Goal: Transaction & Acquisition: Purchase product/service

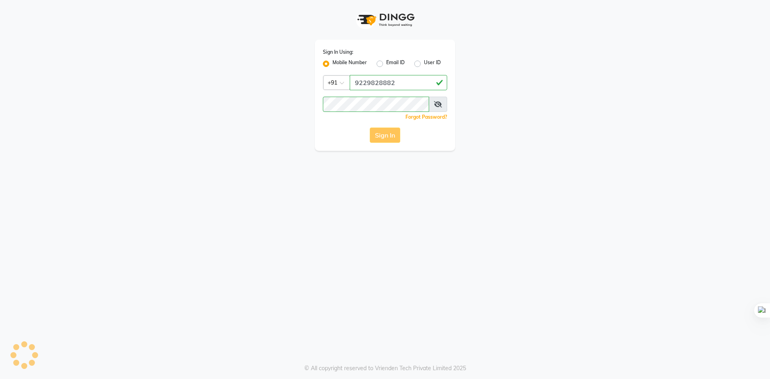
click at [380, 134] on div "Sign In" at bounding box center [385, 134] width 124 height 15
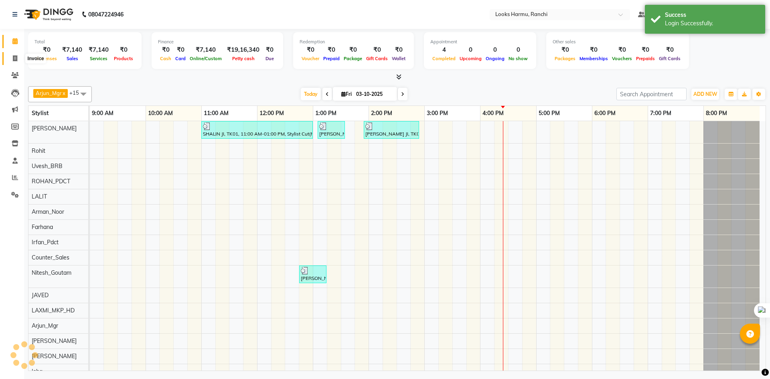
click at [15, 55] on icon at bounding box center [15, 58] width 4 height 6
select select "service"
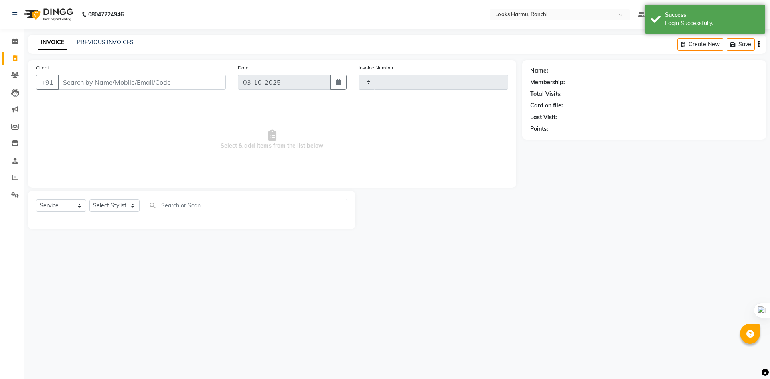
type input "1378"
select select "6247"
click at [15, 78] on span at bounding box center [15, 75] width 14 height 9
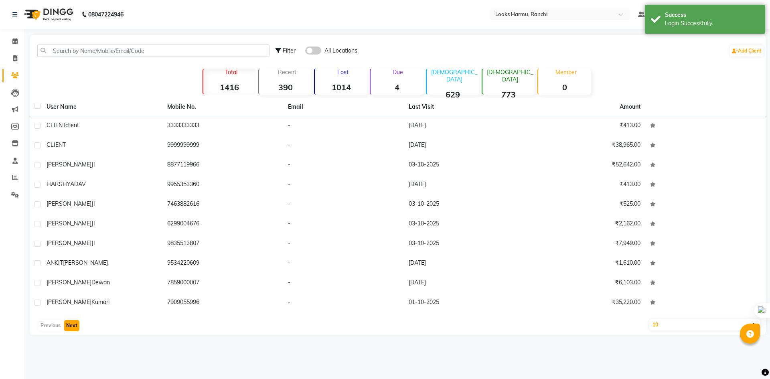
click at [70, 322] on button "Next" at bounding box center [71, 325] width 15 height 11
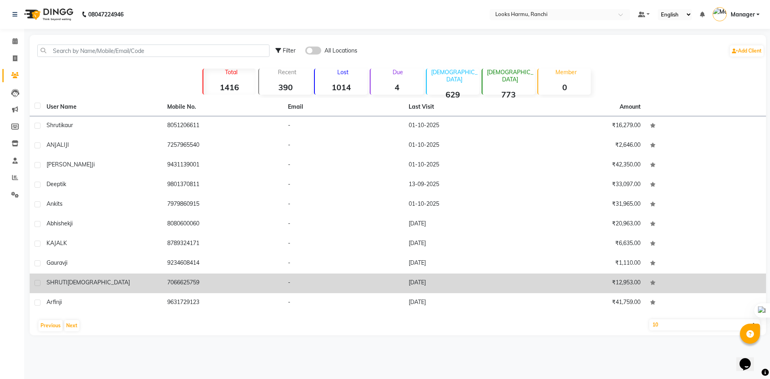
click at [72, 283] on span "[DEMOGRAPHIC_DATA]" at bounding box center [98, 282] width 63 height 7
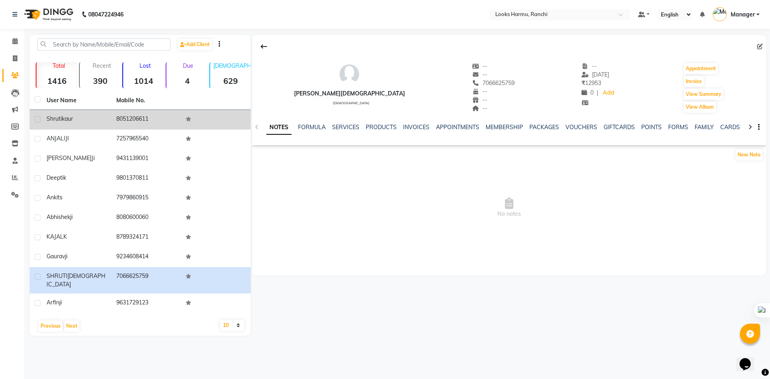
click at [94, 117] on div "[PERSON_NAME]" at bounding box center [77, 119] width 60 height 8
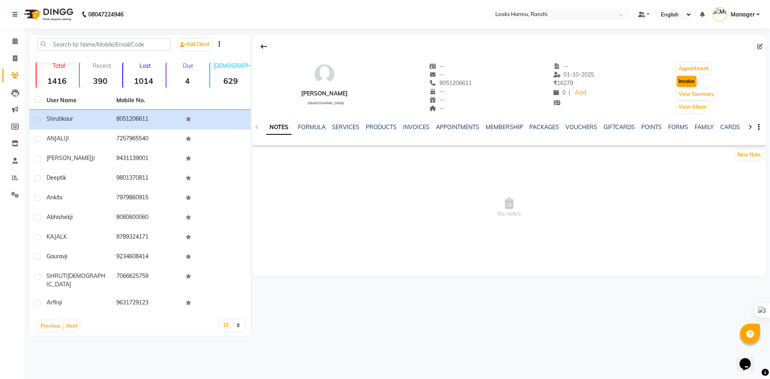
click at [691, 81] on button "Invoice" at bounding box center [686, 81] width 20 height 11
select select "service"
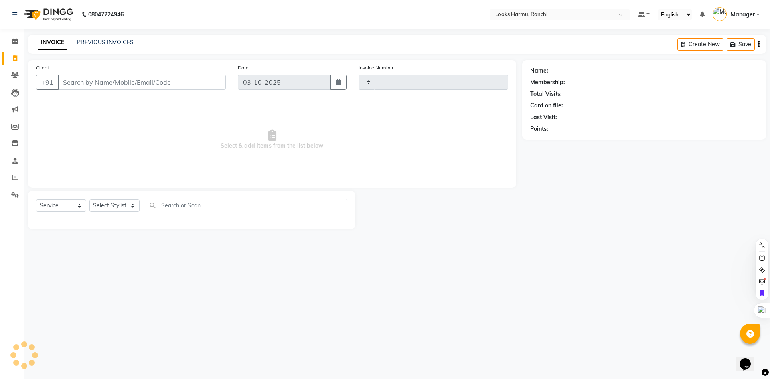
type input "1378"
select select "6247"
drag, startPoint x: 69, startPoint y: 203, endPoint x: 68, endPoint y: 209, distance: 5.7
click at [69, 203] on select "Select Service Product Membership Package Voucher Prepaid Gift Card" at bounding box center [61, 205] width 50 height 12
type input "8051206611"
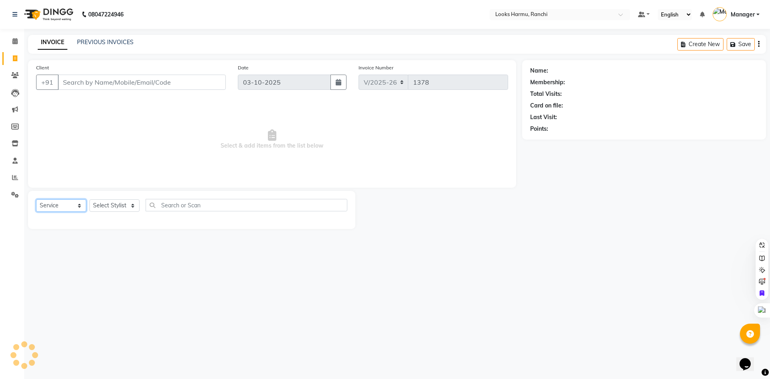
select select "V"
select select "47538"
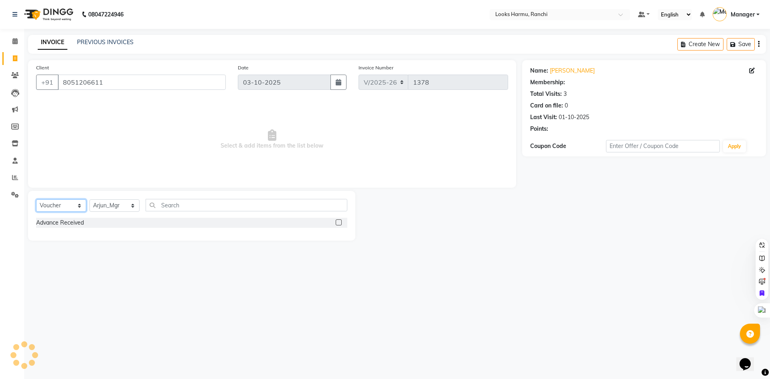
select select "1: Object"
select select "service"
click at [36, 199] on select "Select Service Product Membership Package Voucher Prepaid Gift Card" at bounding box center [61, 205] width 50 height 12
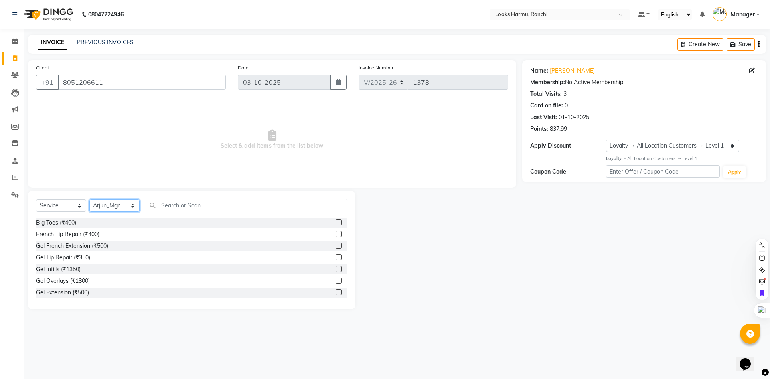
click at [119, 206] on select "Select Stylist [PERSON_NAME] Arman_Noor Counter_Sales [PERSON_NAME] [PERSON_NAM…" at bounding box center [114, 205] width 50 height 12
click at [89, 199] on select "Select Stylist [PERSON_NAME] Arman_Noor Counter_Sales [PERSON_NAME] [PERSON_NAM…" at bounding box center [114, 205] width 50 height 12
click at [185, 202] on input "text" at bounding box center [247, 205] width 202 height 12
click at [121, 203] on select "Select Stylist [PERSON_NAME] Arman_Noor Counter_Sales [PERSON_NAME] [PERSON_NAM…" at bounding box center [114, 205] width 50 height 12
select select "66240"
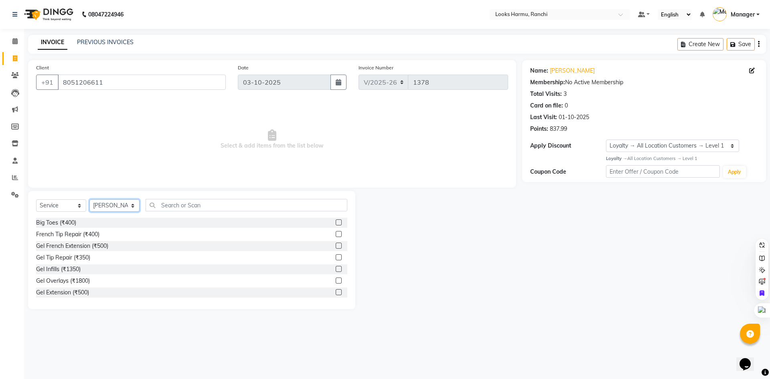
click at [89, 199] on select "Select Stylist [PERSON_NAME] Arman_Noor Counter_Sales [PERSON_NAME] [PERSON_NAM…" at bounding box center [114, 205] width 50 height 12
click at [170, 202] on input "text" at bounding box center [247, 205] width 202 height 12
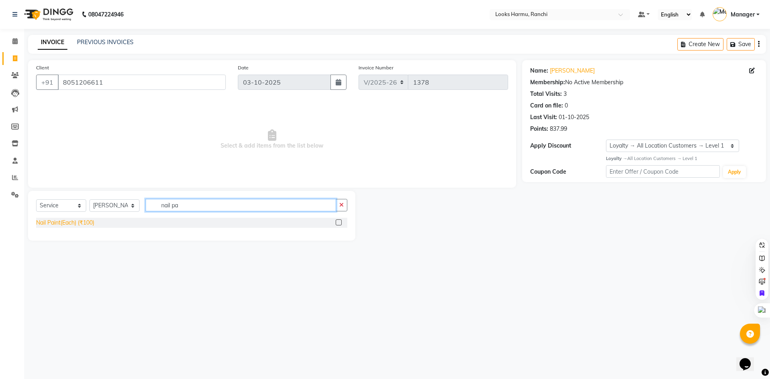
type input "nail pa"
click at [74, 224] on div "Nail Paint(Each) (₹100)" at bounding box center [65, 223] width 58 height 8
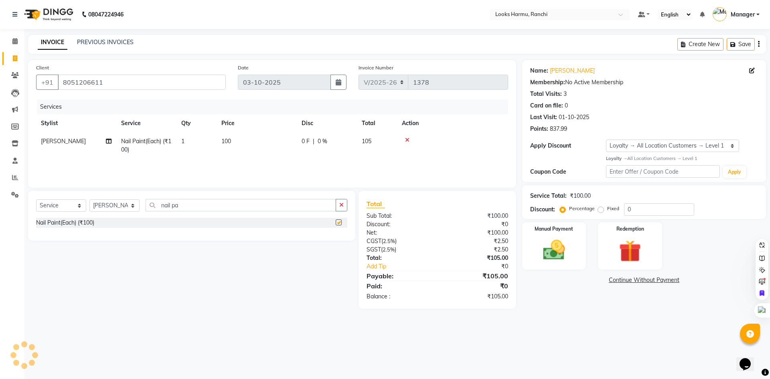
checkbox input "false"
click at [240, 144] on td "100" at bounding box center [257, 145] width 80 height 26
select select "66240"
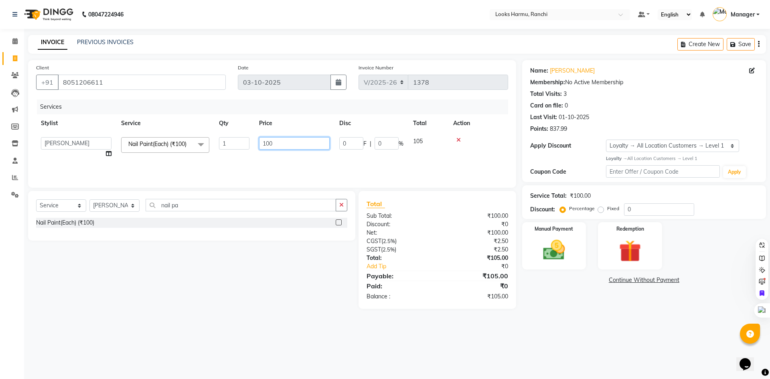
drag, startPoint x: 294, startPoint y: 144, endPoint x: 259, endPoint y: 145, distance: 35.7
click at [259, 145] on input "100" at bounding box center [294, 143] width 71 height 12
type input "200"
click at [287, 40] on div "INVOICE PREVIOUS INVOICES Create New Save" at bounding box center [397, 44] width 738 height 19
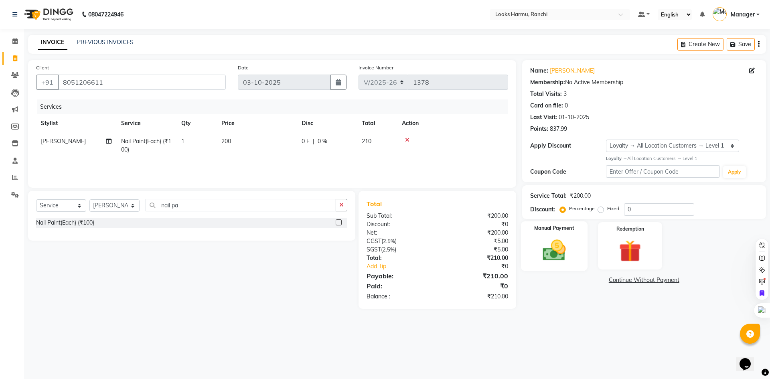
click at [555, 249] on img at bounding box center [553, 250] width 37 height 26
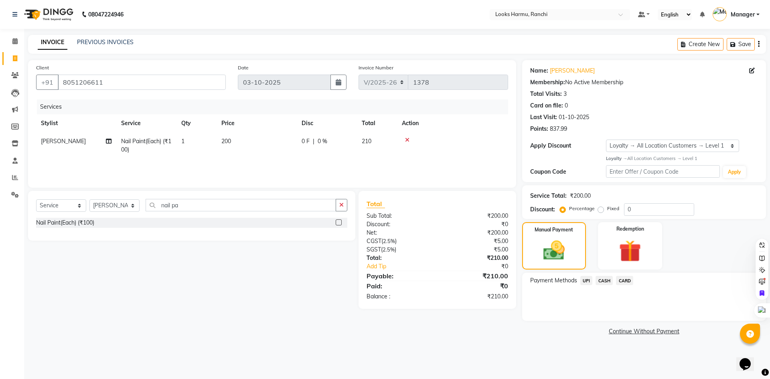
click at [587, 282] on span "UPI" at bounding box center [586, 280] width 12 height 9
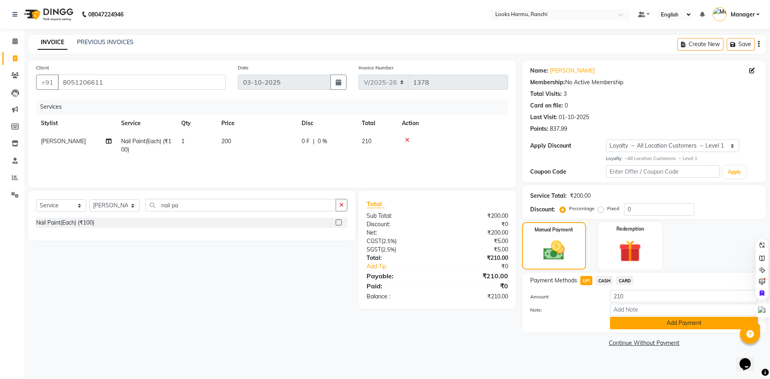
click at [632, 326] on button "Add Payment" at bounding box center [684, 323] width 148 height 12
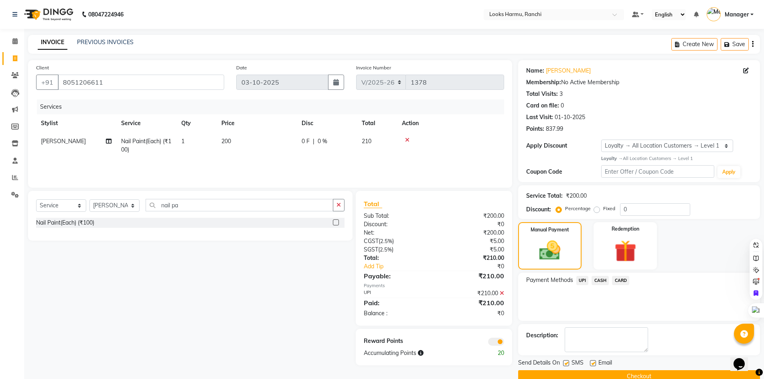
click at [652, 372] on button "Checkout" at bounding box center [639, 376] width 242 height 12
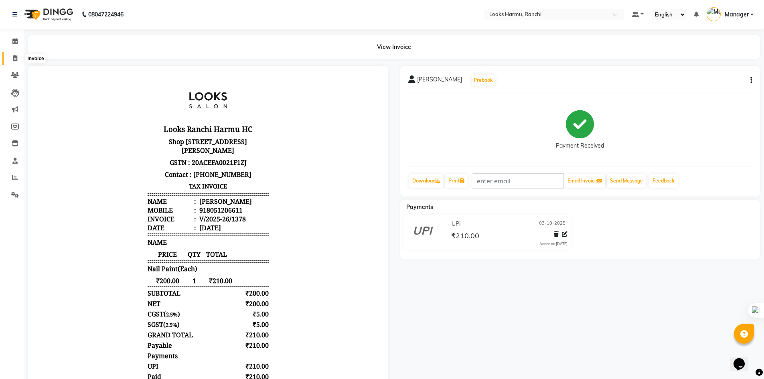
drag, startPoint x: 13, startPoint y: 56, endPoint x: 19, endPoint y: 67, distance: 12.0
click at [13, 56] on icon at bounding box center [15, 58] width 4 height 6
select select "service"
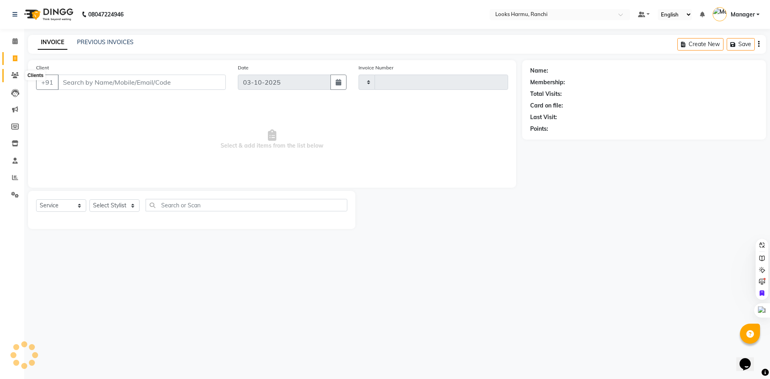
type input "1379"
click at [12, 77] on icon at bounding box center [15, 75] width 8 height 6
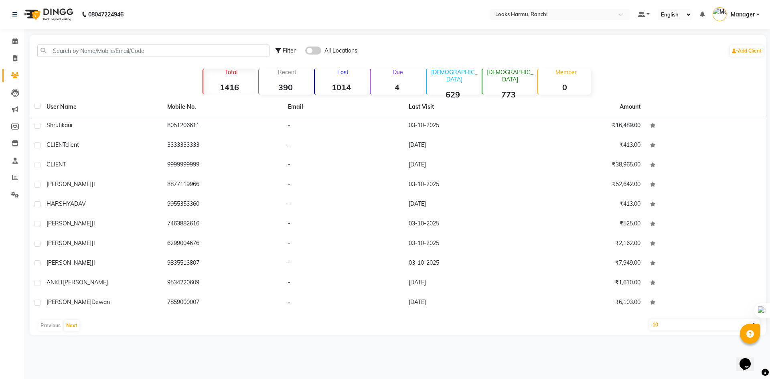
click at [11, 71] on link "Clients" at bounding box center [11, 75] width 19 height 13
click at [67, 50] on input "text" at bounding box center [153, 51] width 232 height 12
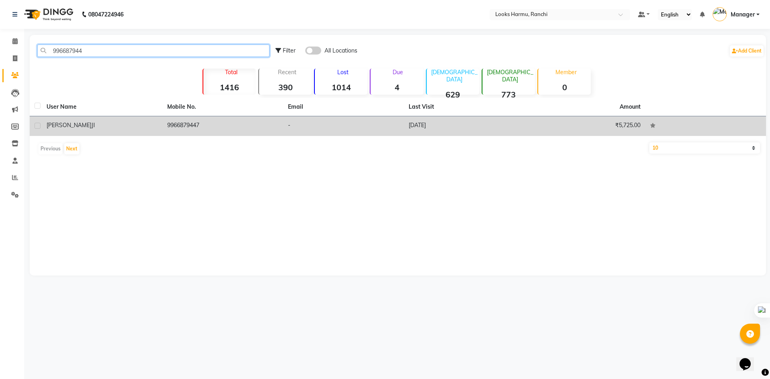
type input "996687944"
click at [109, 132] on td "[PERSON_NAME] JI" at bounding box center [102, 126] width 121 height 20
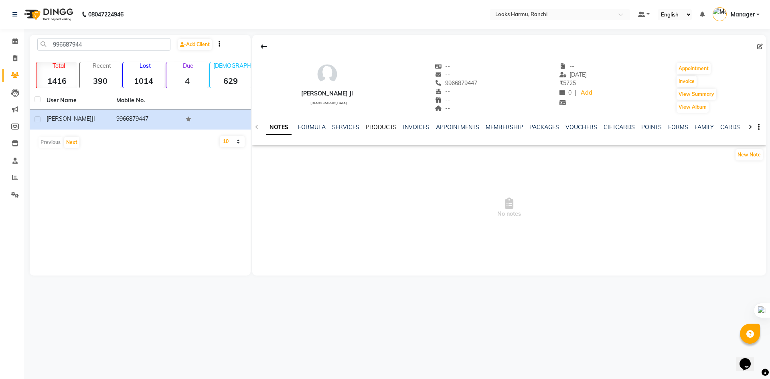
click at [366, 124] on link "PRODUCTS" at bounding box center [381, 126] width 31 height 7
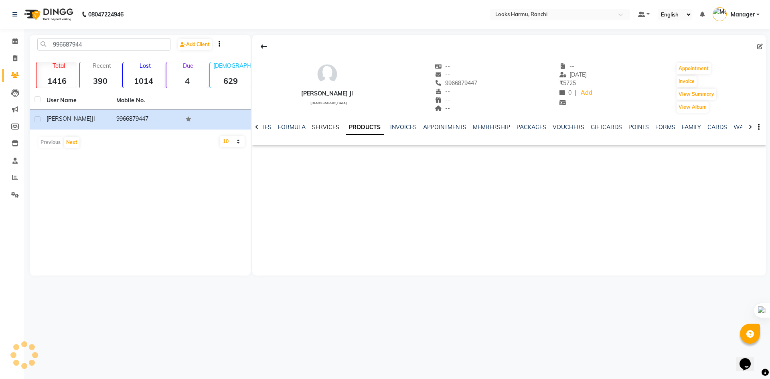
click at [332, 127] on link "SERVICES" at bounding box center [325, 126] width 27 height 7
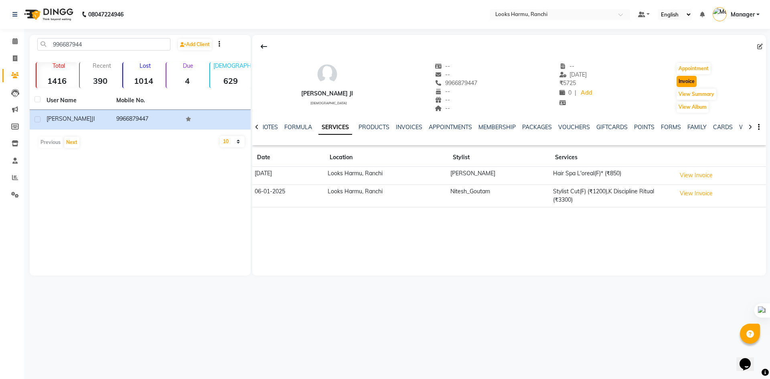
click at [683, 79] on button "Invoice" at bounding box center [686, 81] width 20 height 11
select select "service"
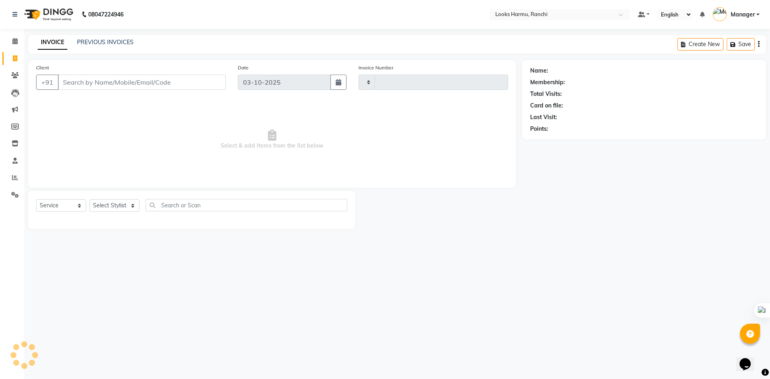
type input "1379"
select select "6247"
type input "9966879447"
select select "V"
select select "47538"
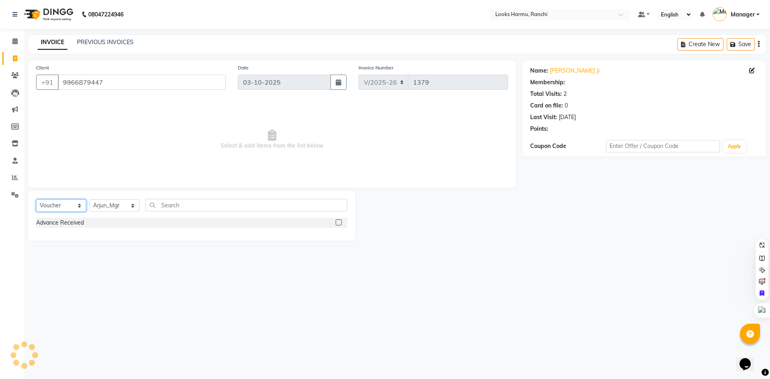
click at [69, 206] on select "Select Service Product Membership Package Voucher Prepaid Gift Card" at bounding box center [61, 205] width 50 height 12
select select "service"
click at [36, 199] on select "Select Service Product Membership Package Voucher Prepaid Gift Card" at bounding box center [61, 205] width 50 height 12
select select "1: Object"
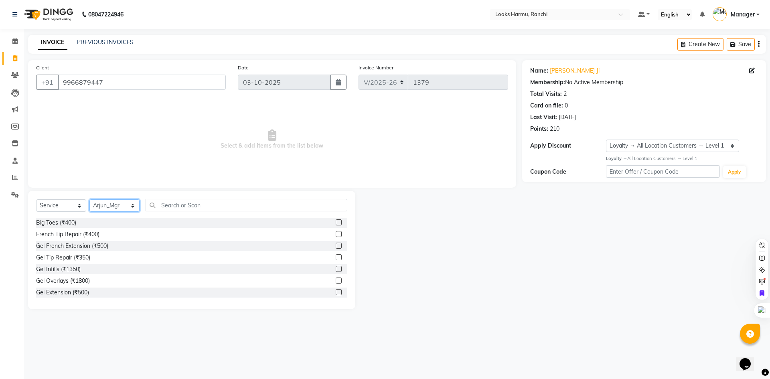
click at [126, 211] on select "Select Stylist [PERSON_NAME] Arman_Noor Counter_Sales [PERSON_NAME] [PERSON_NAM…" at bounding box center [114, 205] width 50 height 12
select select "47157"
click at [89, 199] on select "Select Stylist [PERSON_NAME] Arman_Noor Counter_Sales [PERSON_NAME] [PERSON_NAM…" at bounding box center [114, 205] width 50 height 12
click at [177, 207] on input "c" at bounding box center [241, 205] width 190 height 12
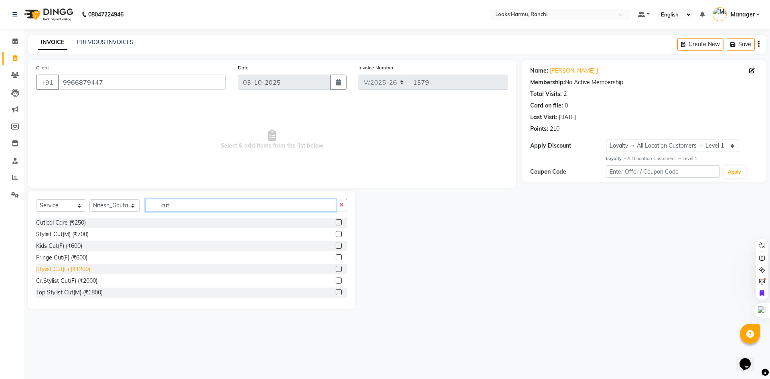
type input "cut"
click at [62, 267] on div "Stylist Cut(F) (₹1200)" at bounding box center [63, 269] width 54 height 8
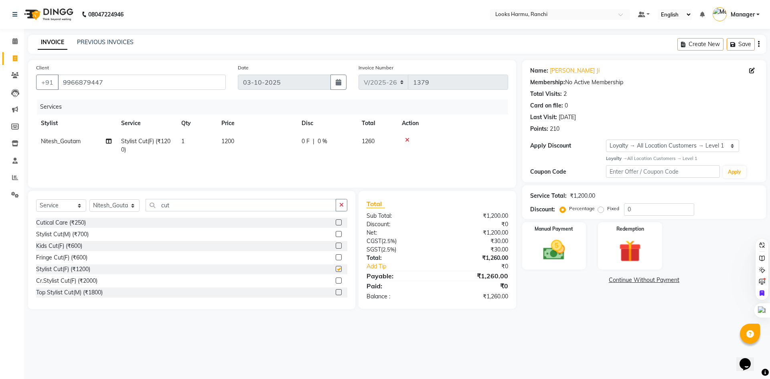
checkbox input "false"
drag, startPoint x: 238, startPoint y: 146, endPoint x: 257, endPoint y: 145, distance: 18.9
click at [238, 146] on td "1200" at bounding box center [257, 145] width 80 height 26
select select "47157"
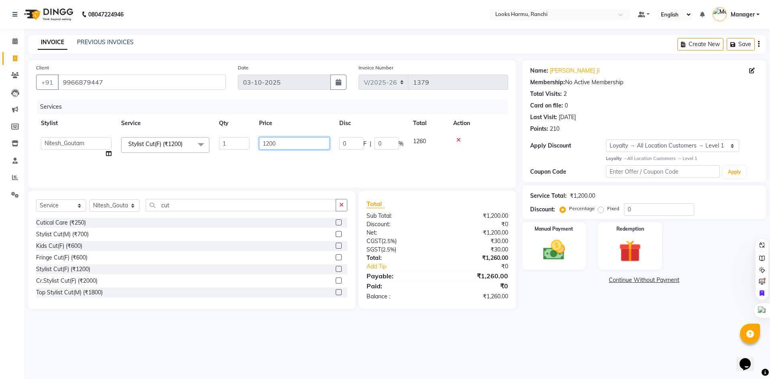
click at [259, 144] on input "1200" at bounding box center [294, 143] width 71 height 12
type input "1000"
click at [128, 204] on select "Select Stylist [PERSON_NAME] Arman_Noor Counter_Sales [PERSON_NAME] [PERSON_NAM…" at bounding box center [114, 205] width 50 height 12
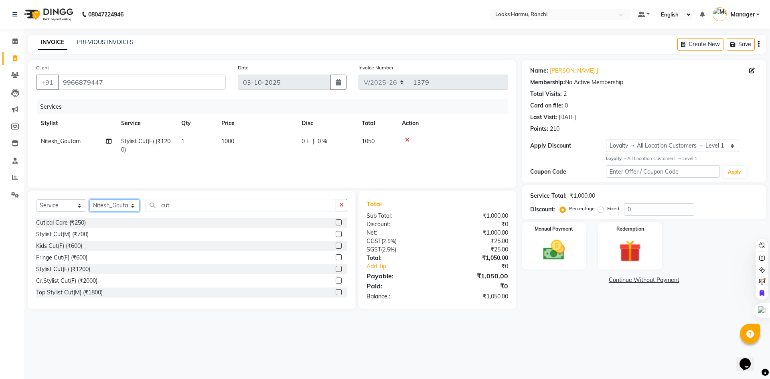
select select "47147"
click at [89, 199] on select "Select Stylist [PERSON_NAME] Arman_Noor Counter_Sales [PERSON_NAME] [PERSON_NAM…" at bounding box center [114, 205] width 50 height 12
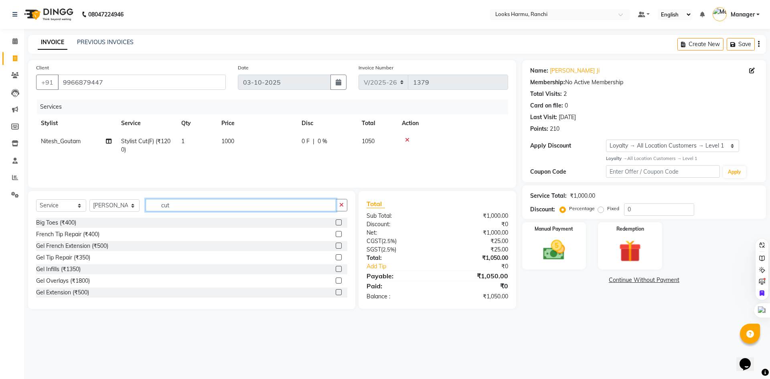
drag, startPoint x: 159, startPoint y: 206, endPoint x: 113, endPoint y: 211, distance: 46.0
click at [113, 211] on div "Select Service Product Membership Package Voucher Prepaid Gift Card Select Styl…" at bounding box center [191, 208] width 311 height 19
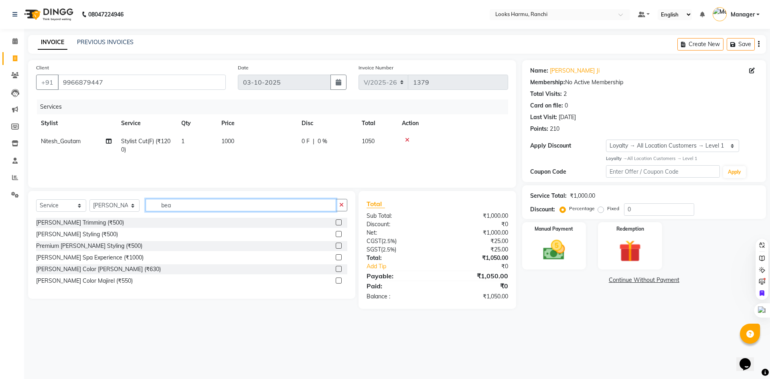
type input "bea"
click at [75, 236] on div "[PERSON_NAME] Styling (₹500)" at bounding box center [77, 234] width 82 height 8
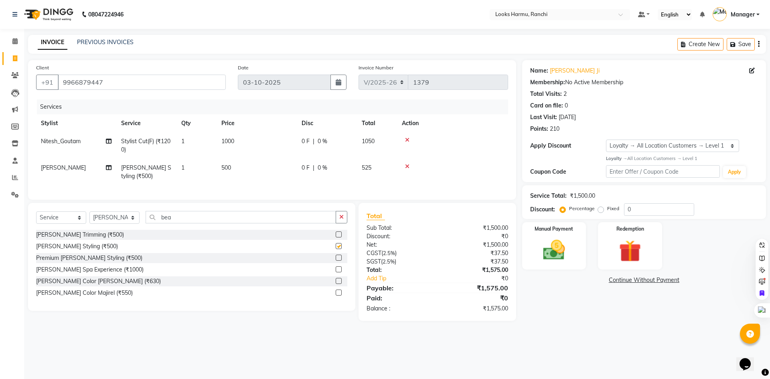
checkbox input "false"
drag, startPoint x: 222, startPoint y: 169, endPoint x: 288, endPoint y: 168, distance: 65.8
click at [224, 169] on span "500" at bounding box center [226, 167] width 10 height 7
select select "47147"
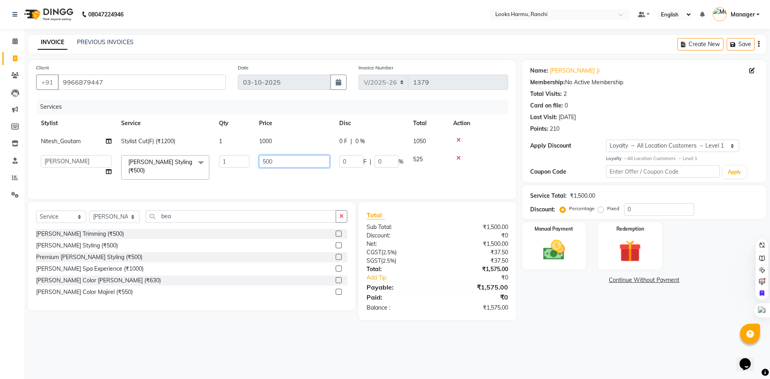
click at [240, 167] on tr "[PERSON_NAME] Arman_Noor Counter_Sales [PERSON_NAME] Irfan_Pdct [PERSON_NAME] L…" at bounding box center [272, 167] width 472 height 34
type input "350"
click at [123, 220] on select "Select Stylist [PERSON_NAME] Arman_Noor Counter_Sales [PERSON_NAME] [PERSON_NAM…" at bounding box center [114, 216] width 50 height 12
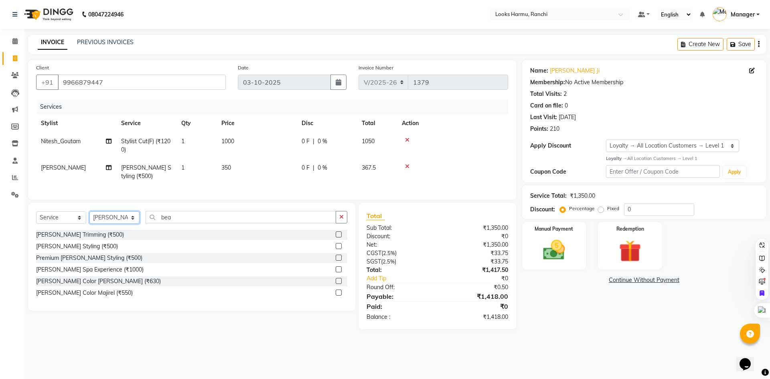
click at [89, 217] on select "Select Stylist [PERSON_NAME] Arman_Noor Counter_Sales [PERSON_NAME] [PERSON_NAM…" at bounding box center [114, 217] width 50 height 12
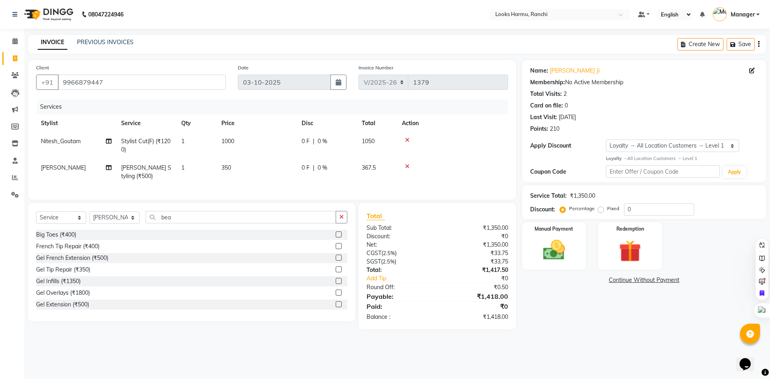
click at [111, 214] on div "Select Service Product Membership Package Voucher Prepaid Gift Card Select Styl…" at bounding box center [191, 262] width 327 height 118
click at [111, 221] on select "Select Stylist [PERSON_NAME] Arman_Noor Counter_Sales [PERSON_NAME] [PERSON_NAM…" at bounding box center [114, 217] width 50 height 12
select select "66240"
click at [89, 217] on select "Select Stylist [PERSON_NAME] Arman_Noor Counter_Sales [PERSON_NAME] [PERSON_NAM…" at bounding box center [114, 217] width 50 height 12
drag, startPoint x: 186, startPoint y: 229, endPoint x: 158, endPoint y: 229, distance: 27.7
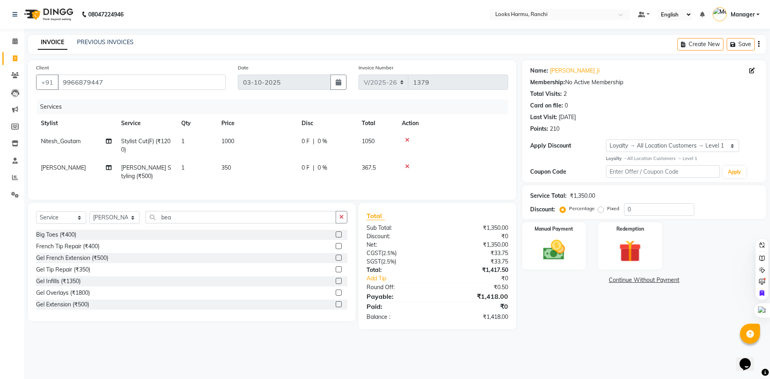
click at [158, 229] on div "Select Service Product Membership Package Voucher Prepaid Gift Card Select Styl…" at bounding box center [191, 220] width 311 height 19
drag, startPoint x: 188, startPoint y: 227, endPoint x: 143, endPoint y: 224, distance: 45.4
click at [143, 224] on div "Select Service Product Membership Package Voucher Prepaid Gift Card Select Styl…" at bounding box center [191, 220] width 311 height 19
type input "b"
type input "hea"
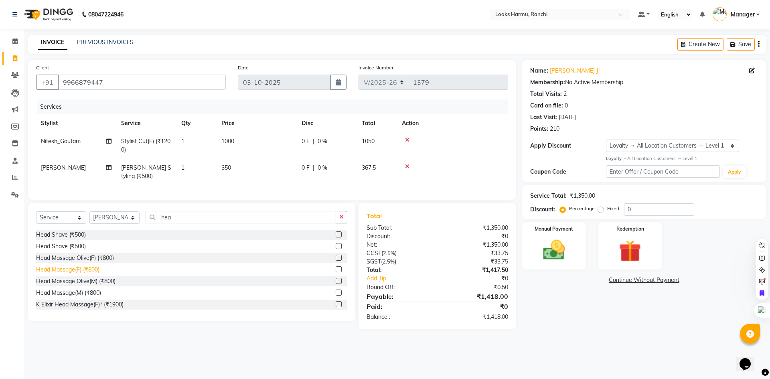
click at [73, 274] on div "Head Massage(F) (₹800)" at bounding box center [67, 269] width 63 height 8
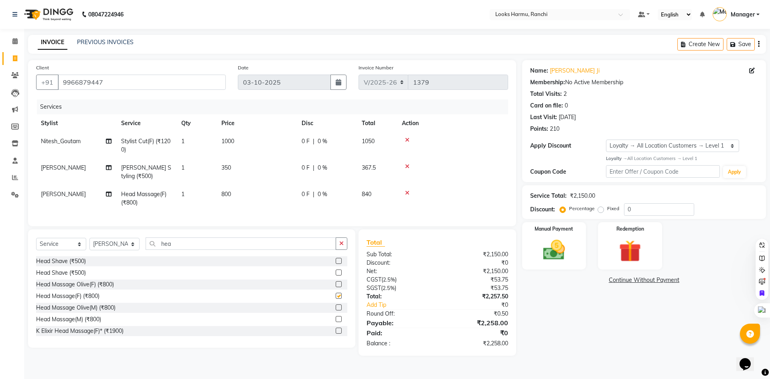
checkbox input "false"
click at [236, 196] on td "800" at bounding box center [257, 198] width 80 height 26
select select "66240"
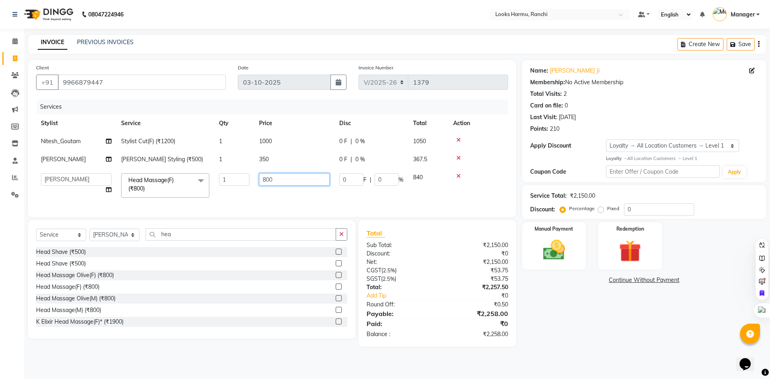
drag, startPoint x: 302, startPoint y: 182, endPoint x: 205, endPoint y: 182, distance: 97.0
click at [205, 182] on tr "[PERSON_NAME] Arman_Noor Counter_Sales [PERSON_NAME] [PERSON_NAME] LALIT LAXMI_…" at bounding box center [272, 185] width 472 height 34
type input "1000"
click at [189, 20] on nav "08047224946 Select Location × Looks Harmu, Ranchi Default Panel My Panel Englis…" at bounding box center [385, 14] width 770 height 29
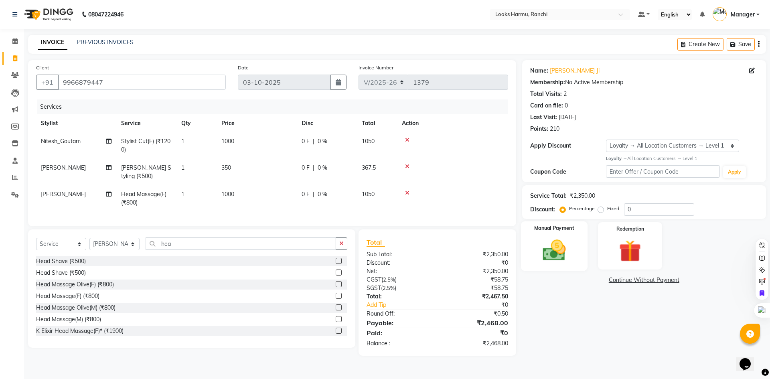
click at [562, 250] on img at bounding box center [553, 250] width 37 height 26
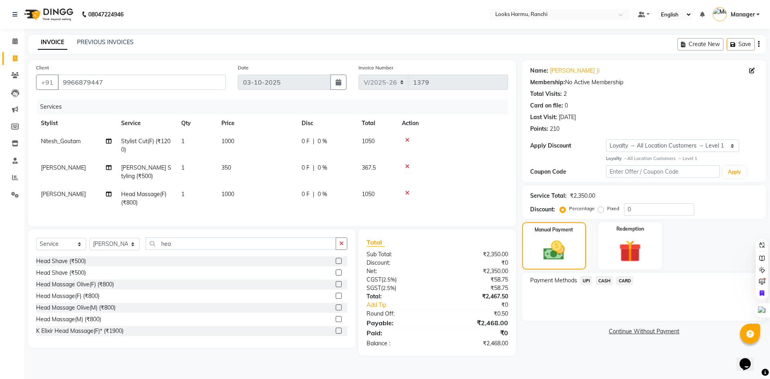
click at [629, 280] on span "CARD" at bounding box center [624, 280] width 17 height 9
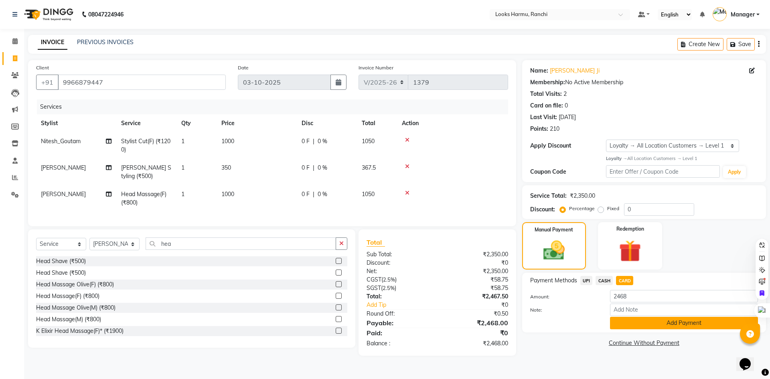
click at [642, 320] on button "Add Payment" at bounding box center [684, 323] width 148 height 12
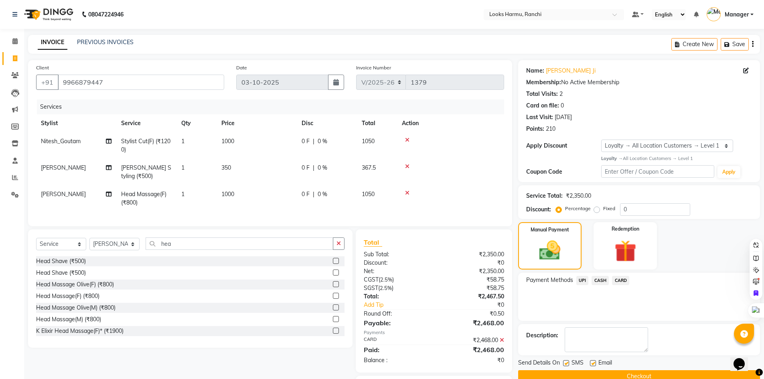
click at [640, 373] on button "Checkout" at bounding box center [639, 376] width 242 height 12
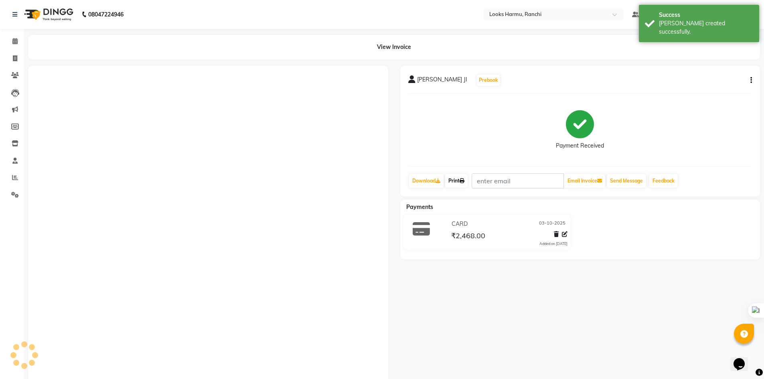
click at [462, 179] on icon at bounding box center [461, 180] width 5 height 5
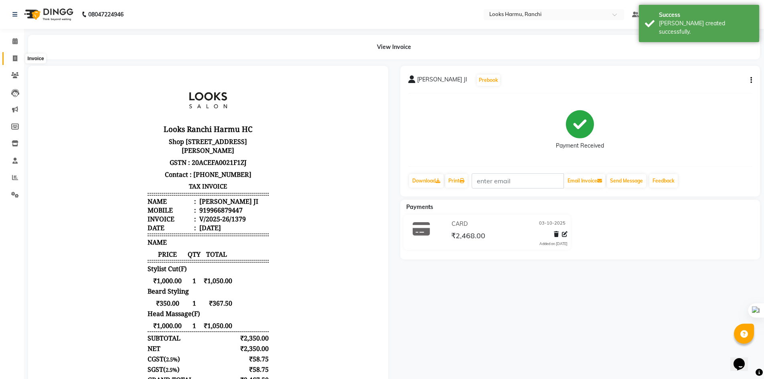
click at [15, 60] on icon at bounding box center [15, 58] width 4 height 6
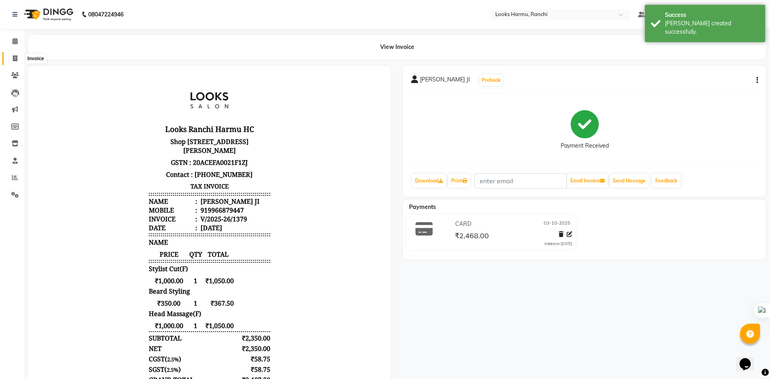
select select "service"
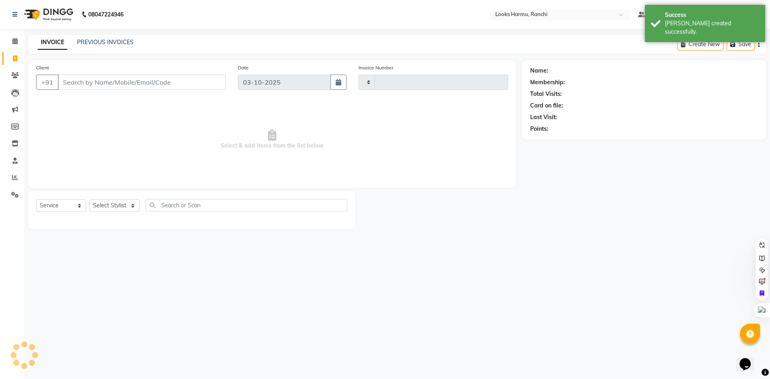
type input "1380"
select select "6247"
select select "V"
select select "47538"
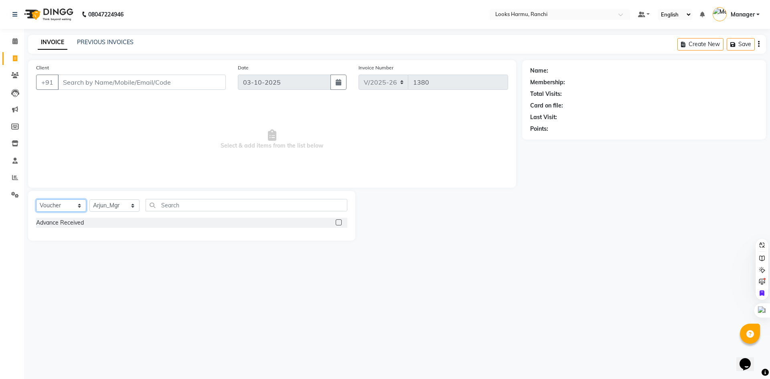
drag, startPoint x: 62, startPoint y: 207, endPoint x: 60, endPoint y: 211, distance: 4.7
click at [62, 207] on select "Select Service Product Membership Package Voucher Prepaid Gift Card" at bounding box center [61, 205] width 50 height 12
select select "service"
click at [36, 199] on select "Select Service Product Membership Package Voucher Prepaid Gift Card" at bounding box center [61, 205] width 50 height 12
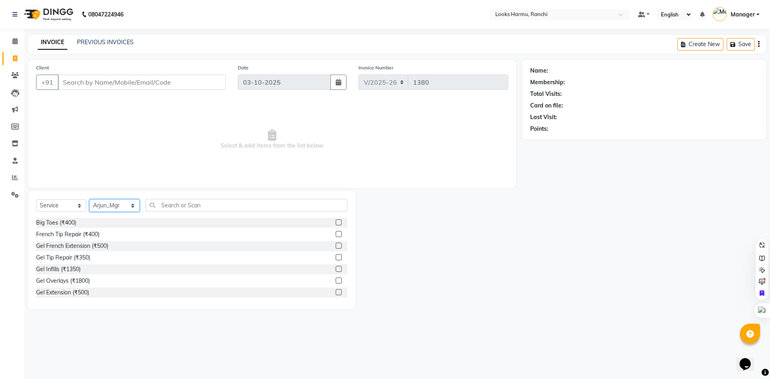
drag, startPoint x: 101, startPoint y: 207, endPoint x: 101, endPoint y: 203, distance: 4.4
click at [101, 207] on select "Select Stylist [PERSON_NAME] Arman_Noor Counter_Sales [PERSON_NAME] [PERSON_NAM…" at bounding box center [114, 205] width 50 height 12
select select "47157"
click at [89, 199] on select "Select Stylist [PERSON_NAME] Arman_Noor Counter_Sales [PERSON_NAME] [PERSON_NAM…" at bounding box center [114, 205] width 50 height 12
click at [192, 204] on input "text" at bounding box center [247, 205] width 202 height 12
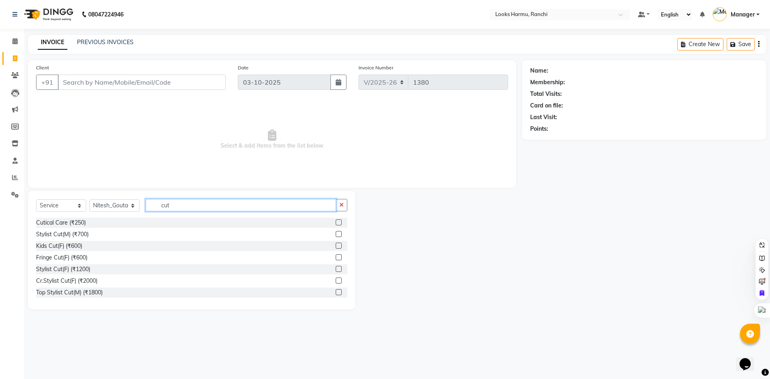
type input "cut"
click at [79, 265] on div "Stylist Cut(F) (₹1200)" at bounding box center [191, 269] width 311 height 10
click at [78, 265] on div "Stylist Cut(F) (₹1200)" at bounding box center [191, 269] width 311 height 10
click at [83, 267] on div "Stylist Cut(F) (₹1200)" at bounding box center [63, 269] width 54 height 8
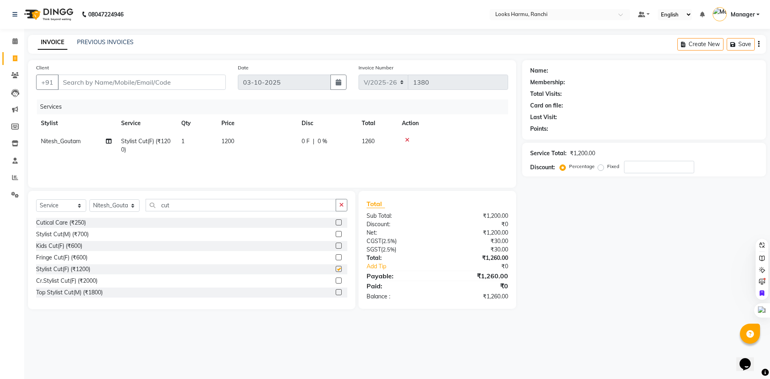
checkbox input "false"
drag, startPoint x: 230, startPoint y: 143, endPoint x: 259, endPoint y: 145, distance: 29.0
click at [230, 144] on span "1200" at bounding box center [227, 141] width 13 height 7
select select "47157"
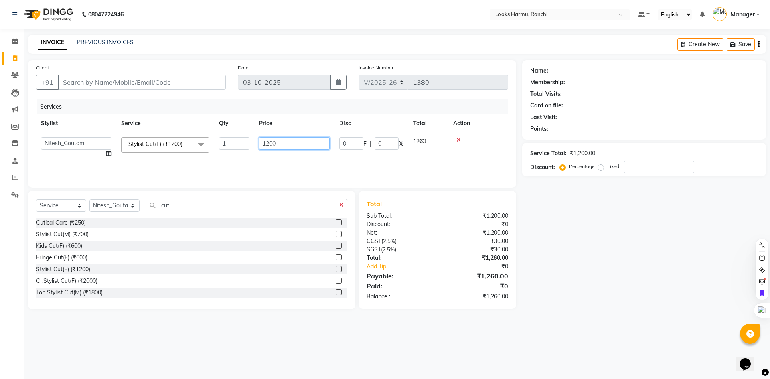
drag, startPoint x: 307, startPoint y: 141, endPoint x: 244, endPoint y: 143, distance: 62.6
click at [246, 144] on tr "[PERSON_NAME] Arman_Noor Counter_Sales [PERSON_NAME] Irfan_Pdct [PERSON_NAME] L…" at bounding box center [272, 147] width 472 height 30
type input "1000"
click at [225, 34] on div "08047224946 Select Location × Looks Harmu, Ranchi Default Panel My Panel Englis…" at bounding box center [385, 189] width 770 height 379
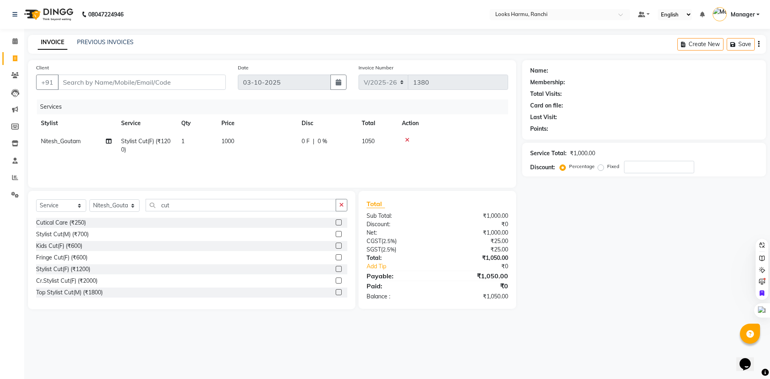
click at [586, 306] on div "Name: Membership: Total Visits: Card on file: Last Visit: Points: Service Total…" at bounding box center [647, 184] width 250 height 249
click at [133, 209] on select "Select Stylist [PERSON_NAME] Arman_Noor Counter_Sales [PERSON_NAME] [PERSON_NAM…" at bounding box center [114, 205] width 50 height 12
select select "62231"
click at [89, 199] on select "Select Stylist [PERSON_NAME] Arman_Noor Counter_Sales [PERSON_NAME] [PERSON_NAM…" at bounding box center [114, 205] width 50 height 12
click at [192, 200] on div "Select Service Product Membership Package Voucher Prepaid Gift Card Select Styl…" at bounding box center [191, 250] width 327 height 118
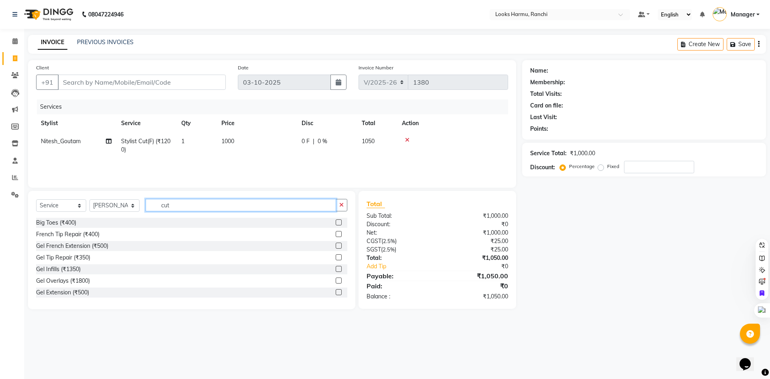
click at [134, 204] on div "Select Service Product Membership Package Voucher Prepaid Gift Card Select Styl…" at bounding box center [191, 208] width 311 height 19
type input "EYE"
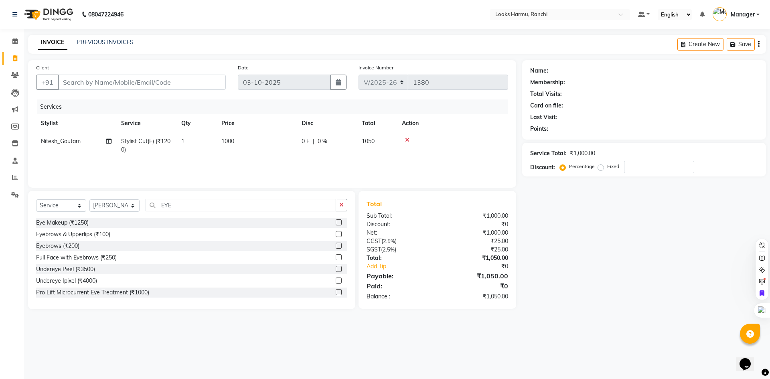
drag, startPoint x: 68, startPoint y: 245, endPoint x: 81, endPoint y: 238, distance: 14.9
click at [68, 245] on div "Eyebrows (₹200)" at bounding box center [57, 246] width 43 height 8
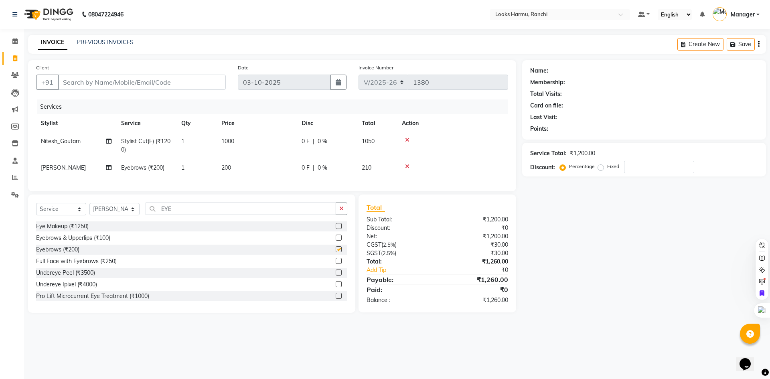
checkbox input "false"
drag, startPoint x: 244, startPoint y: 177, endPoint x: 275, endPoint y: 164, distance: 33.4
click at [245, 177] on div "Services Stylist Service Qty Price Disc Total Action Nitesh_Goutam Stylist Cut(…" at bounding box center [272, 141] width 472 height 84
click at [250, 166] on td "200" at bounding box center [257, 168] width 80 height 18
select select "62231"
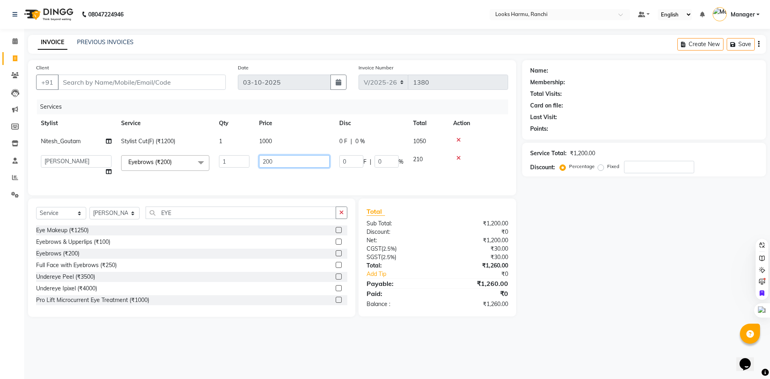
drag, startPoint x: 288, startPoint y: 164, endPoint x: 217, endPoint y: 165, distance: 71.4
click at [218, 165] on tr "[PERSON_NAME] Arman_Noor Counter_Sales [PERSON_NAME] [PERSON_NAME] LALIT LAXMI_…" at bounding box center [272, 165] width 472 height 30
type input "2"
type input "60"
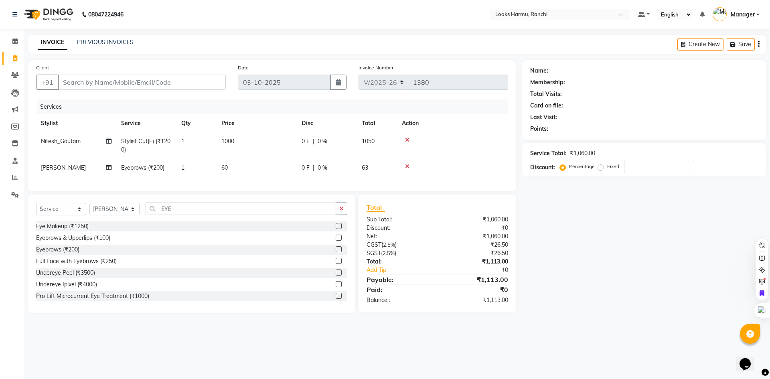
click at [196, 51] on div "INVOICE PREVIOUS INVOICES Create New Save" at bounding box center [397, 44] width 738 height 19
click at [142, 81] on input "Client" at bounding box center [142, 82] width 168 height 15
click at [125, 76] on input "Client" at bounding box center [142, 82] width 168 height 15
type input "7"
type input "0"
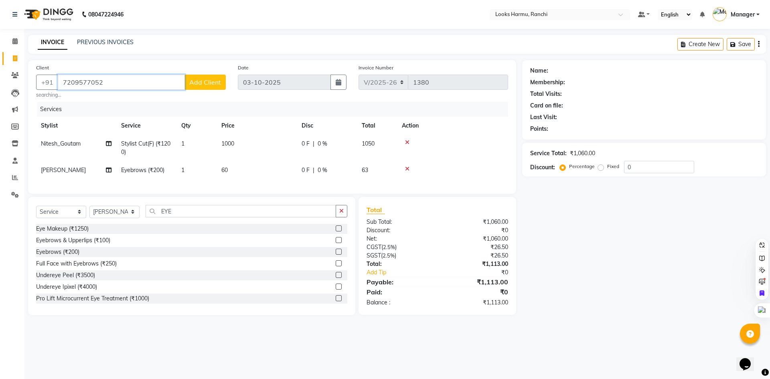
type input "7209577052"
click at [199, 79] on span "Add Client" at bounding box center [205, 82] width 32 height 8
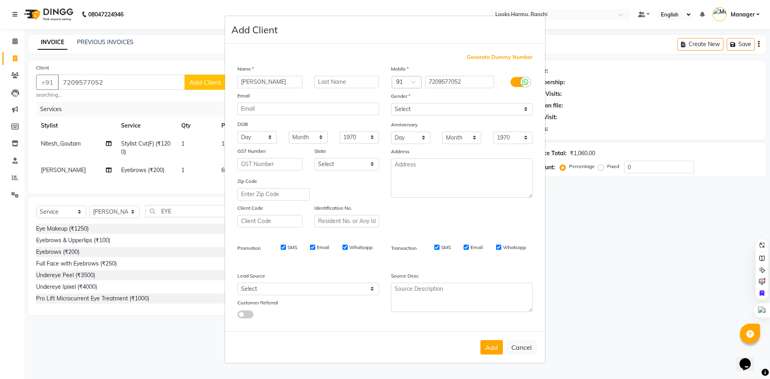
type input "[PERSON_NAME]"
type input "J"
type input "KUMARI"
click at [521, 83] on div at bounding box center [525, 82] width 10 height 10
click at [0, 0] on input "checkbox" at bounding box center [0, 0] width 0 height 0
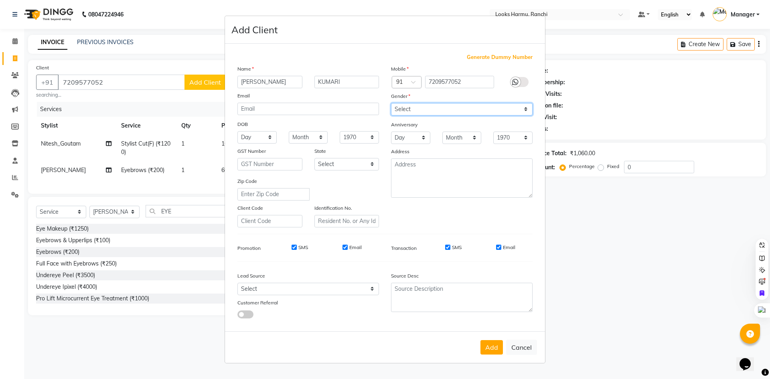
drag, startPoint x: 507, startPoint y: 110, endPoint x: 507, endPoint y: 114, distance: 4.4
click at [507, 110] on select "Select [DEMOGRAPHIC_DATA] [DEMOGRAPHIC_DATA] Other Prefer Not To Say" at bounding box center [462, 109] width 142 height 12
select select "[DEMOGRAPHIC_DATA]"
click at [391, 103] on select "Select [DEMOGRAPHIC_DATA] [DEMOGRAPHIC_DATA] Other Prefer Not To Say" at bounding box center [462, 109] width 142 height 12
click at [492, 348] on button "Add" at bounding box center [491, 347] width 22 height 14
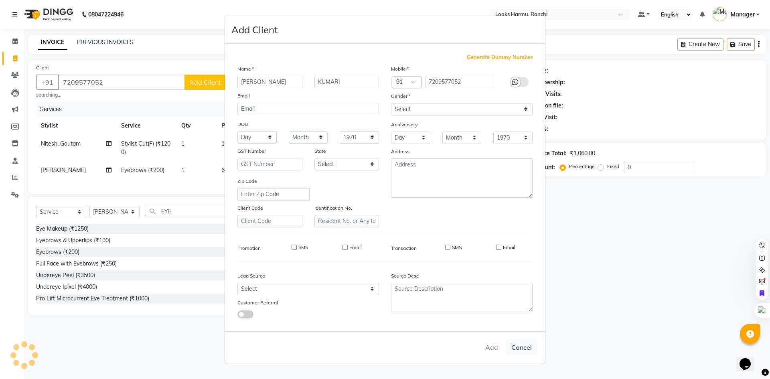
select select
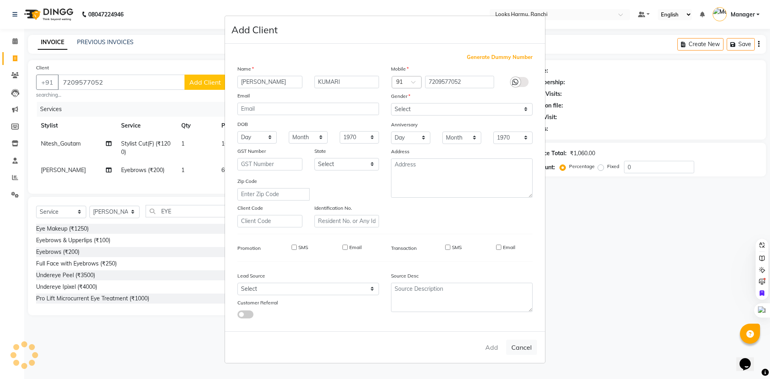
select select
checkbox input "false"
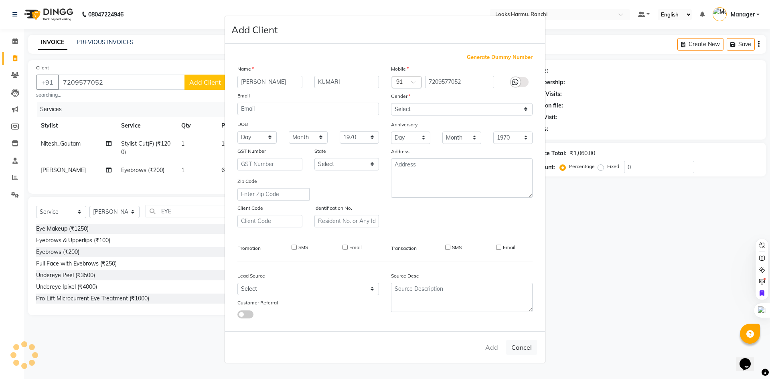
checkbox input "false"
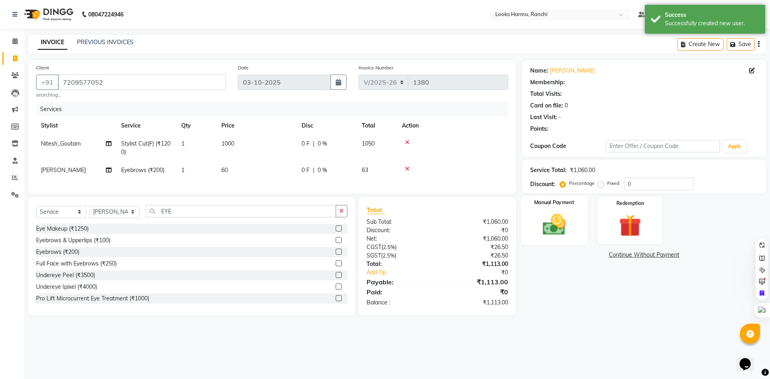
click at [544, 238] on img at bounding box center [553, 224] width 37 height 26
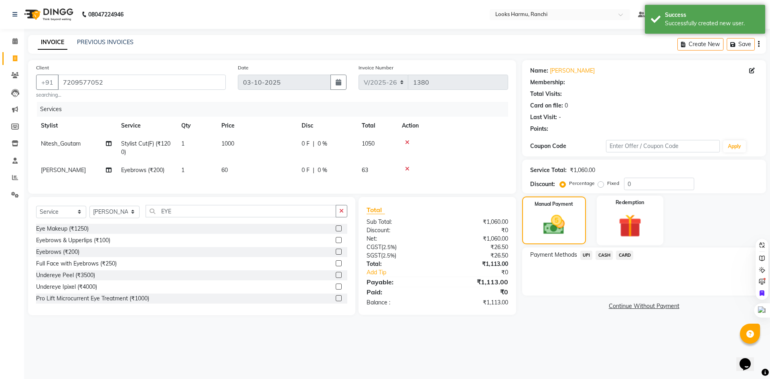
select select "1: Object"
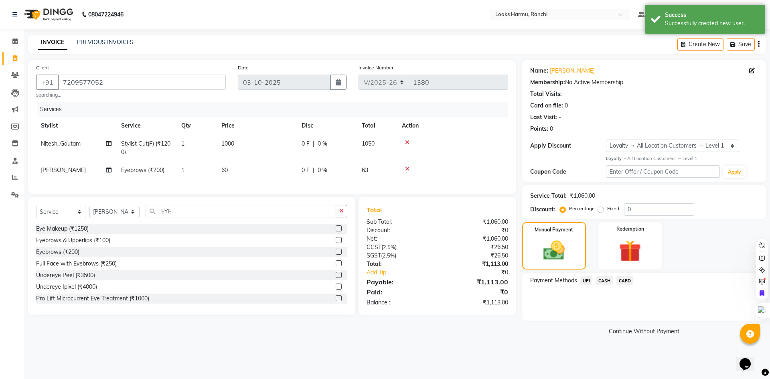
click at [582, 281] on span "UPI" at bounding box center [586, 280] width 12 height 9
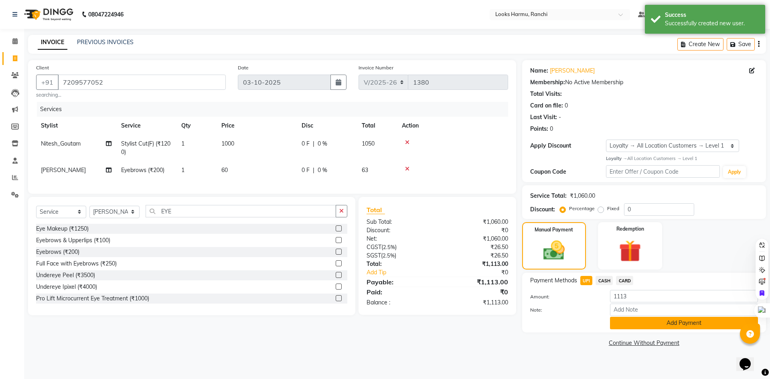
click at [624, 326] on button "Add Payment" at bounding box center [684, 323] width 148 height 12
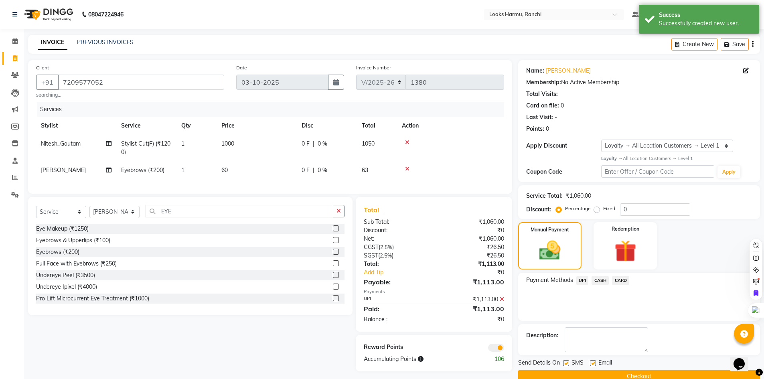
click at [632, 372] on button "Checkout" at bounding box center [639, 376] width 242 height 12
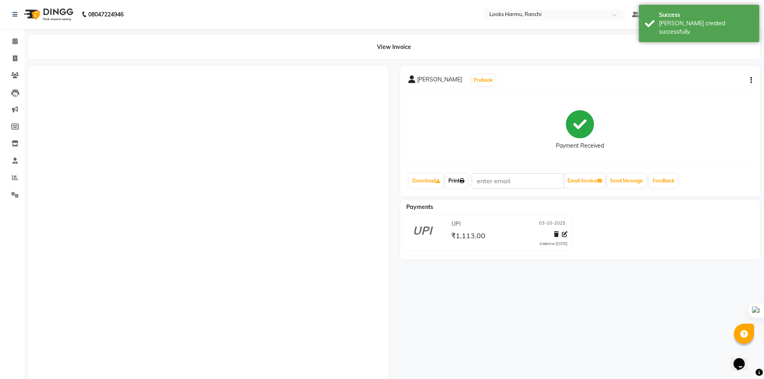
click at [463, 181] on icon at bounding box center [461, 180] width 5 height 5
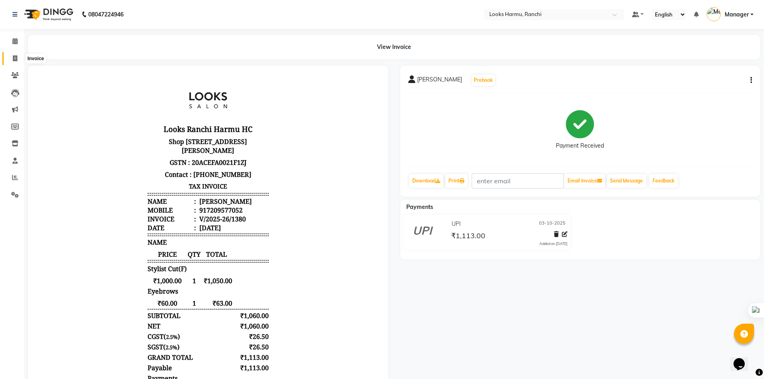
click at [15, 57] on icon at bounding box center [15, 58] width 4 height 6
select select "service"
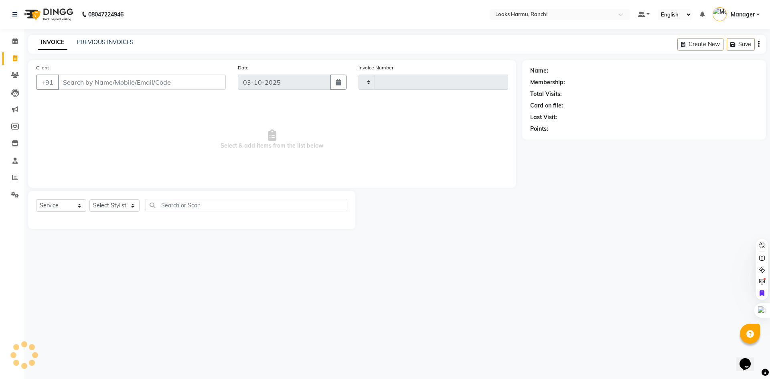
type input "1381"
select select "6247"
select select "V"
select select "47538"
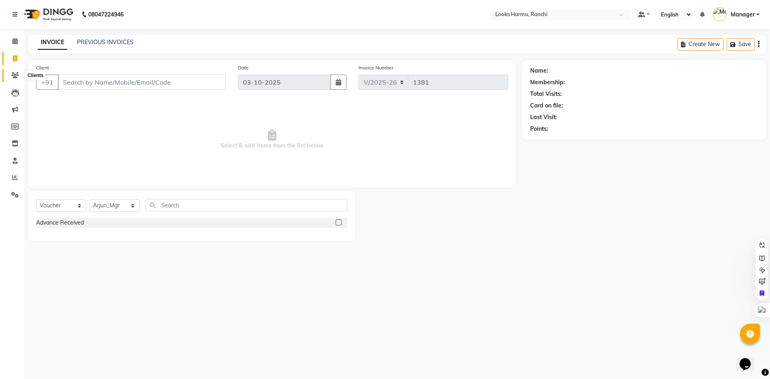
drag, startPoint x: 17, startPoint y: 75, endPoint x: 23, endPoint y: 75, distance: 5.6
click at [17, 75] on icon at bounding box center [15, 75] width 8 height 6
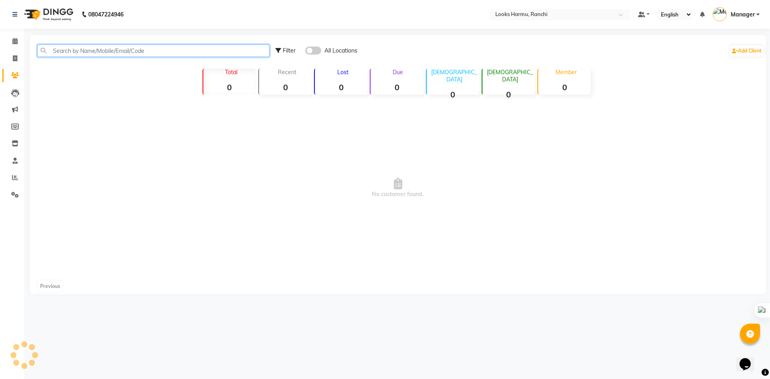
click at [83, 51] on input "text" at bounding box center [153, 51] width 232 height 12
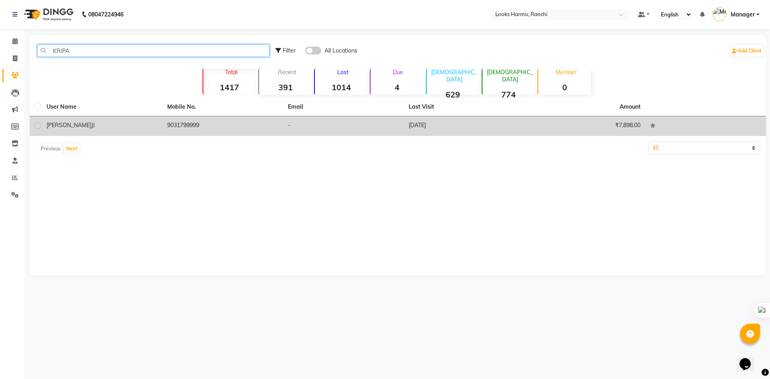
type input "KRIPA"
click at [83, 120] on td "[PERSON_NAME]" at bounding box center [102, 126] width 121 height 20
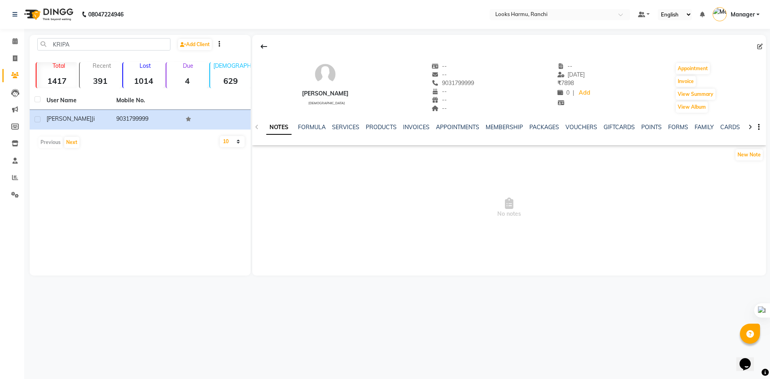
click at [675, 77] on div "[PERSON_NAME][DEMOGRAPHIC_DATA] -- -- 9031799999 -- -- -- -- [DATE] ₹ 7898 0 | …" at bounding box center [509, 83] width 514 height 59
click at [678, 78] on button "Invoice" at bounding box center [686, 81] width 20 height 11
select select "service"
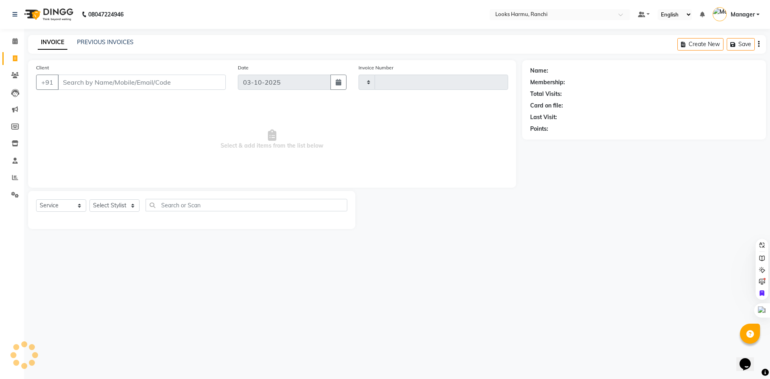
type input "1381"
select select "6247"
click at [68, 207] on select "Select Service Product Membership Package Voucher Prepaid Gift Card" at bounding box center [61, 205] width 50 height 12
type input "9031799999"
select select "V"
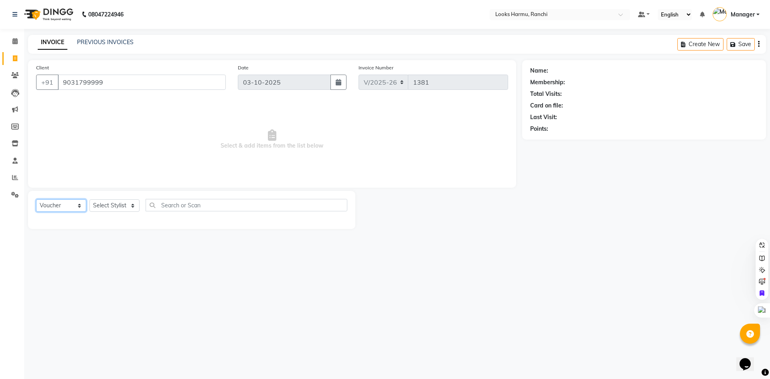
select select "47538"
select select "service"
click at [36, 199] on select "Select Service Product Membership Package Voucher Prepaid Gift Card" at bounding box center [61, 205] width 50 height 12
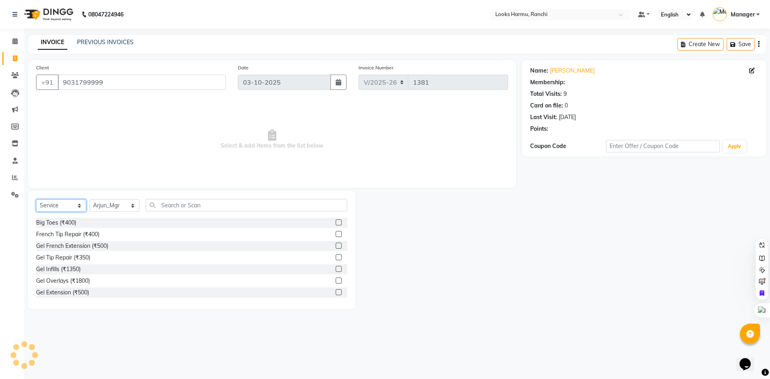
select select "1: Object"
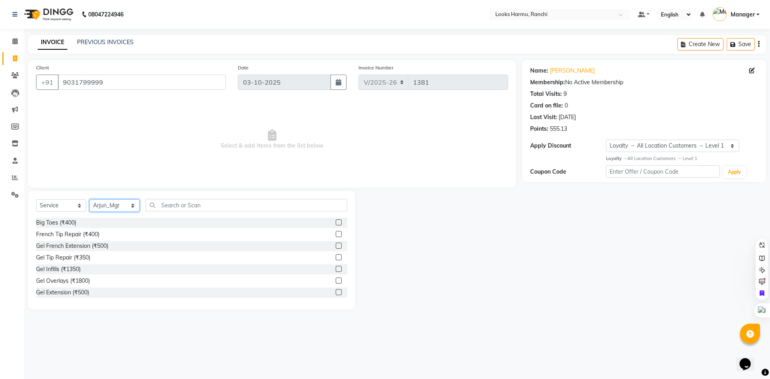
click at [113, 207] on select "Select Stylist [PERSON_NAME] Arman_Noor Counter_Sales [PERSON_NAME] [PERSON_NAM…" at bounding box center [114, 205] width 50 height 12
select select "47147"
click at [89, 199] on select "Select Stylist [PERSON_NAME] Arman_Noor Counter_Sales [PERSON_NAME] [PERSON_NAM…" at bounding box center [114, 205] width 50 height 12
click at [177, 204] on input "text" at bounding box center [247, 205] width 202 height 12
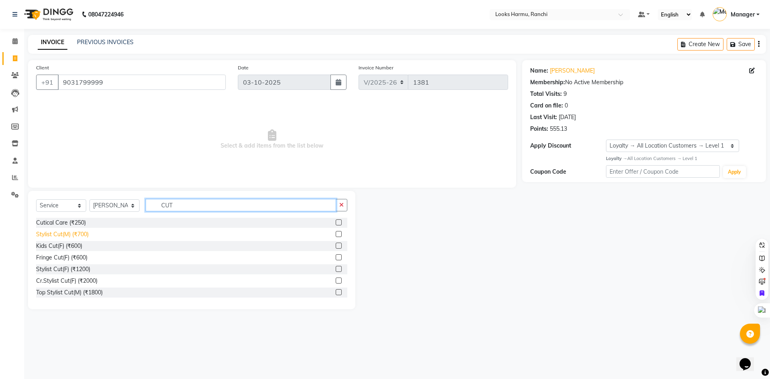
type input "CUT"
click at [64, 236] on div "Stylist Cut(M) (₹700)" at bounding box center [62, 234] width 53 height 8
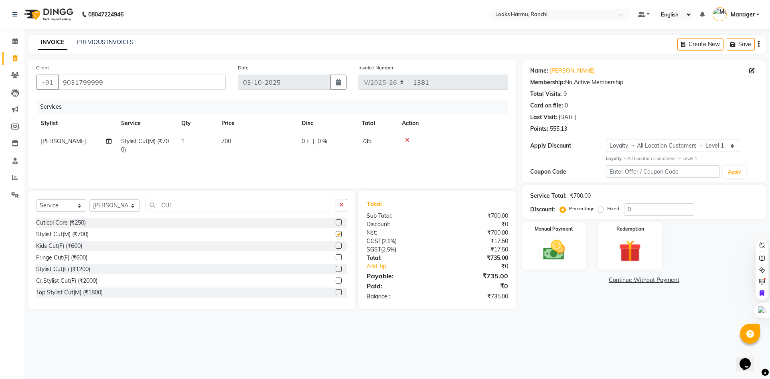
checkbox input "false"
click at [229, 139] on span "700" at bounding box center [226, 141] width 10 height 7
select select "47147"
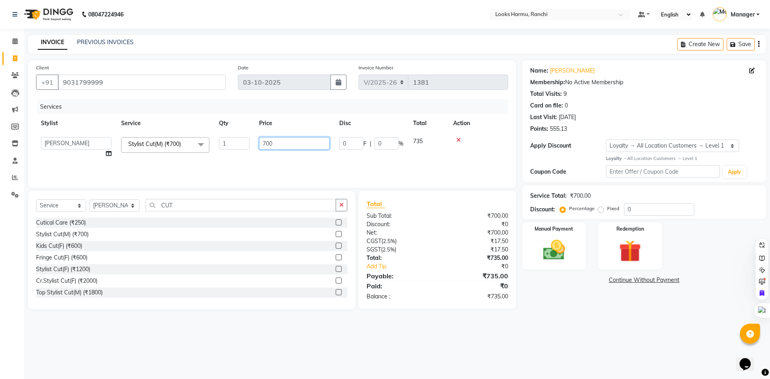
drag, startPoint x: 288, startPoint y: 139, endPoint x: 246, endPoint y: 144, distance: 42.4
click at [249, 144] on tr "[PERSON_NAME] Arman_Noor Counter_Sales [PERSON_NAME] Irfan_Pdct [PERSON_NAME] L…" at bounding box center [272, 147] width 472 height 30
type input "500"
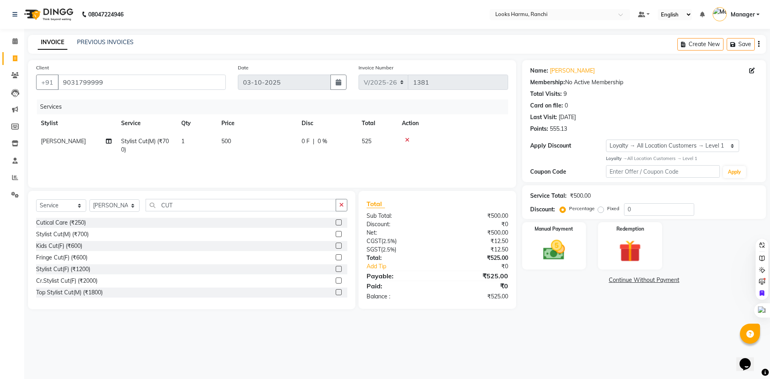
click at [336, 6] on nav "08047224946 Select Location × Looks Harmu, Ranchi Default Panel My Panel Englis…" at bounding box center [385, 14] width 770 height 29
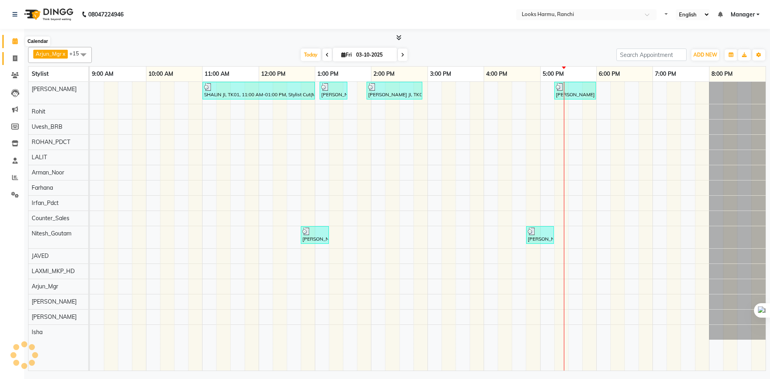
click at [16, 57] on icon at bounding box center [15, 58] width 4 height 6
select select "service"
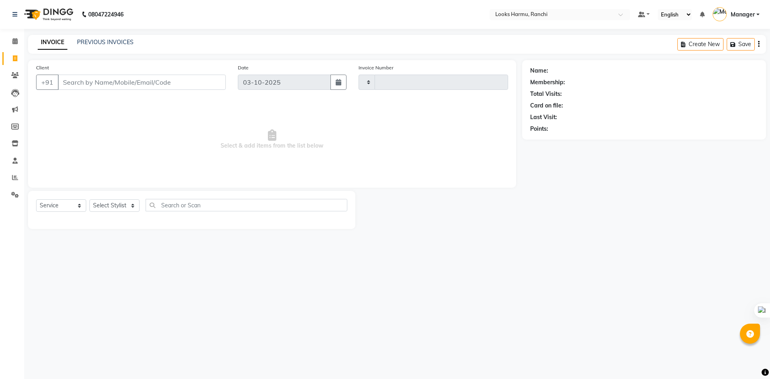
type input "1380"
select select "6247"
select select "V"
select select "47538"
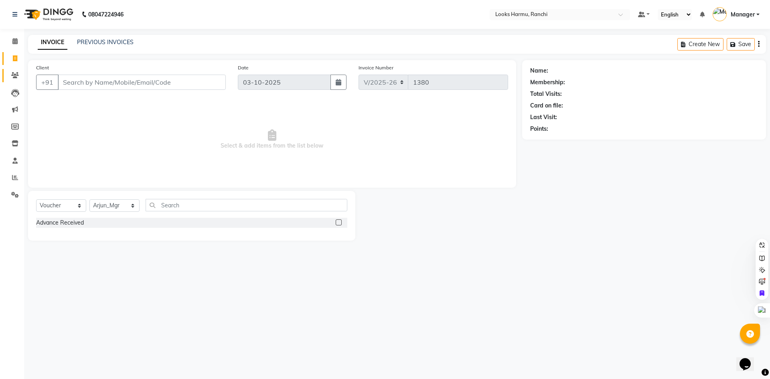
click at [20, 75] on span at bounding box center [15, 75] width 14 height 9
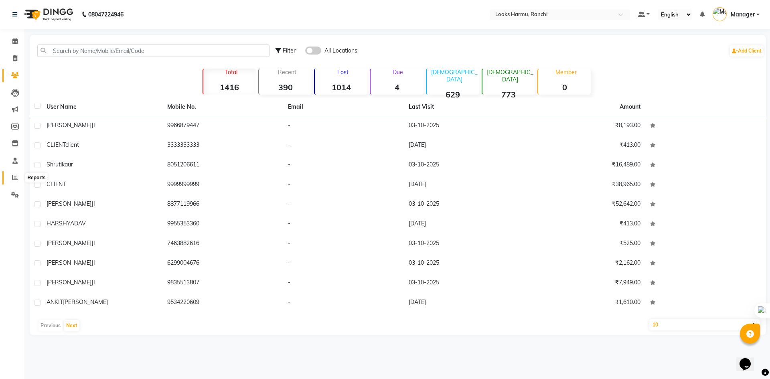
click at [11, 178] on span at bounding box center [15, 177] width 14 height 9
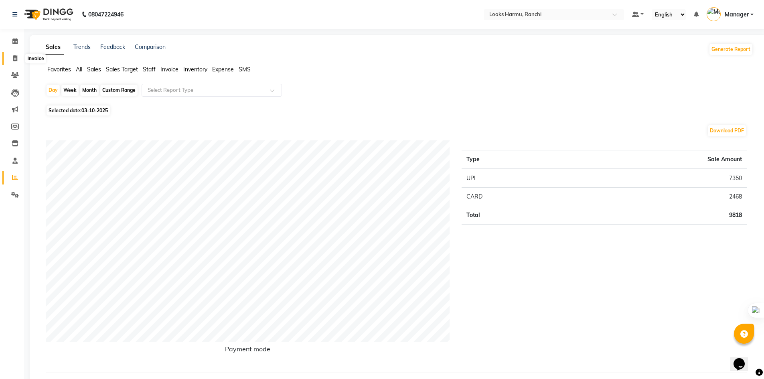
click at [20, 56] on span at bounding box center [15, 58] width 14 height 9
select select "service"
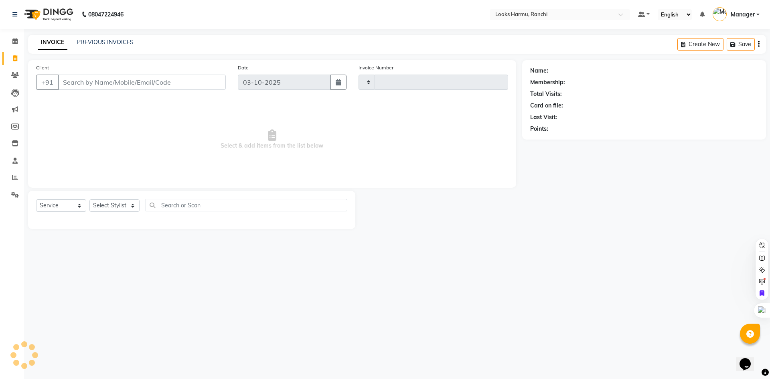
type input "1380"
select select "6247"
select select "V"
select select "47538"
